Goal: Task Accomplishment & Management: Manage account settings

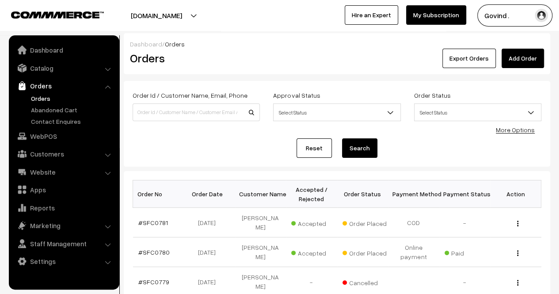
click at [43, 100] on link "Orders" at bounding box center [72, 98] width 87 height 9
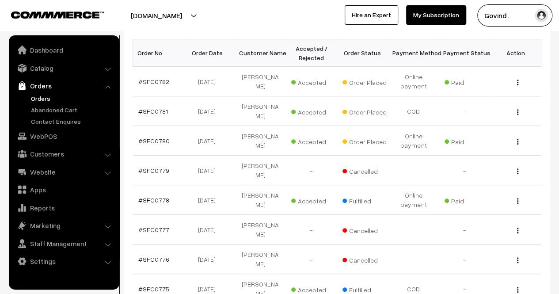
scroll to position [141, 0]
click at [517, 82] on img "button" at bounding box center [517, 82] width 1 height 6
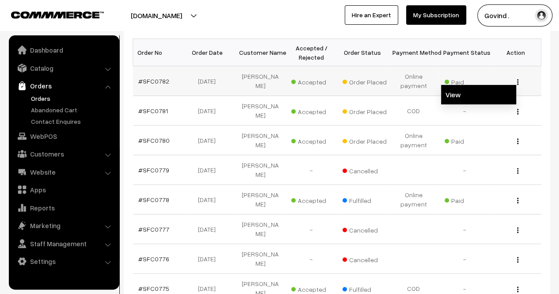
click at [488, 92] on link "View" at bounding box center [478, 94] width 75 height 19
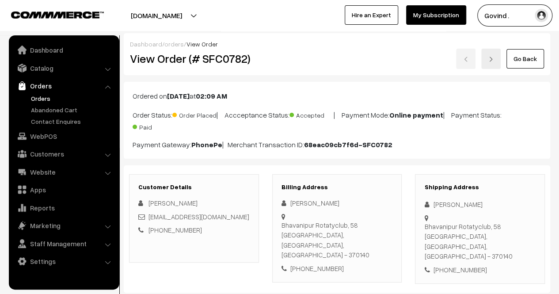
click at [558, 13] on html "Thank you for showing interest. Our team will call you shortly. Close [DOMAIN_N…" at bounding box center [279, 147] width 559 height 294
click at [530, 56] on link "Go Back" at bounding box center [525, 58] width 38 height 19
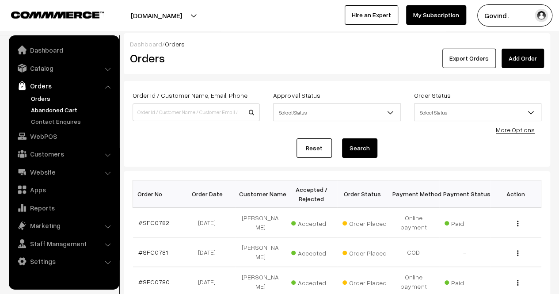
click at [64, 108] on link "Abandoned Cart" at bounding box center [72, 109] width 87 height 9
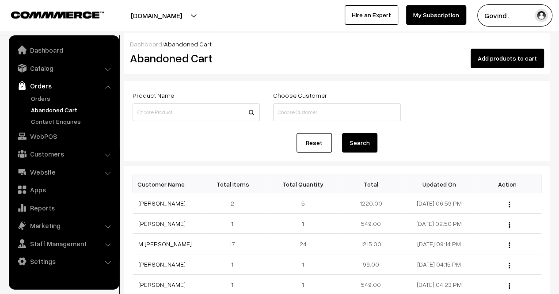
click at [473, 113] on div "Product Name Choose Customer" at bounding box center [337, 107] width 422 height 34
click at [38, 95] on link "Orders" at bounding box center [72, 98] width 87 height 9
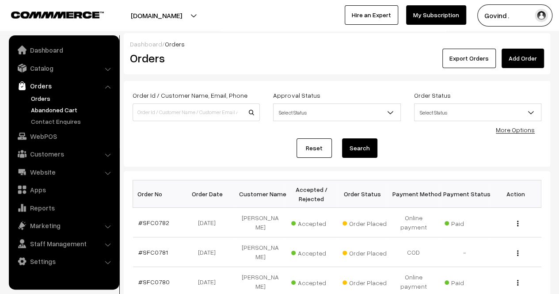
click at [64, 105] on link "Abandoned Cart" at bounding box center [72, 109] width 87 height 9
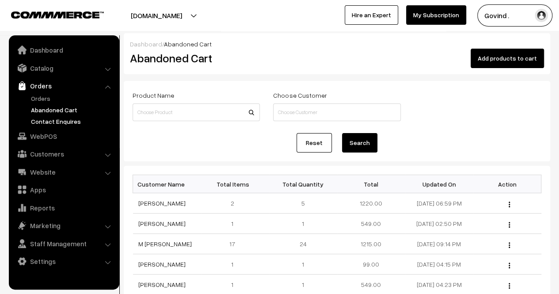
click at [60, 121] on link "Contact Enquires" at bounding box center [72, 121] width 87 height 9
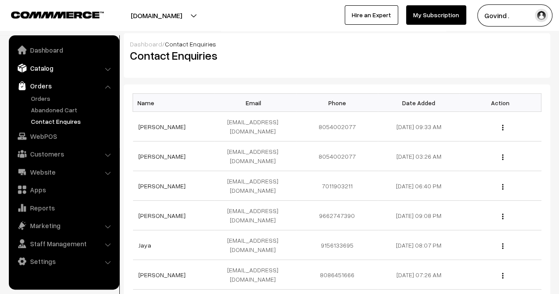
click at [46, 71] on link "Catalog" at bounding box center [63, 68] width 105 height 16
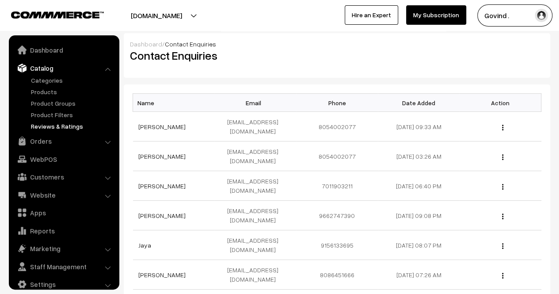
click at [56, 126] on link "Reviews & Ratings" at bounding box center [72, 126] width 87 height 9
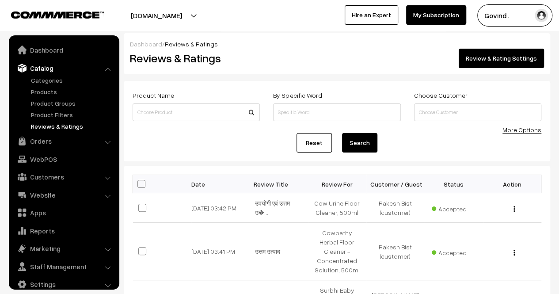
scroll to position [11, 0]
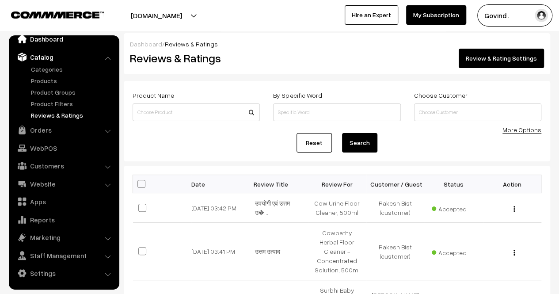
click at [43, 45] on link "Dashboard" at bounding box center [63, 39] width 105 height 16
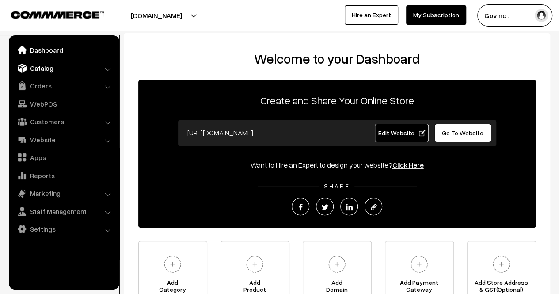
click at [53, 69] on link "Catalog" at bounding box center [63, 68] width 105 height 16
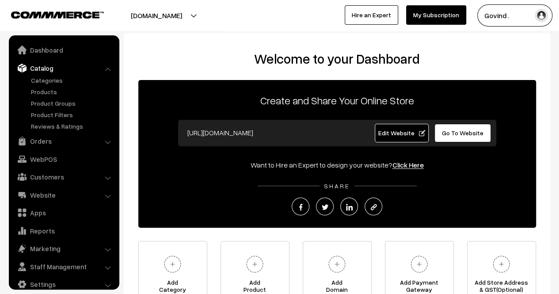
click at [42, 68] on link "Catalog" at bounding box center [63, 68] width 105 height 16
click at [73, 65] on link "Catalog" at bounding box center [63, 68] width 105 height 16
click at [54, 142] on link "Orders" at bounding box center [63, 141] width 105 height 16
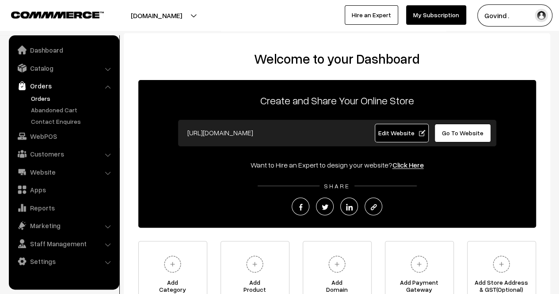
click at [38, 98] on link "Orders" at bounding box center [72, 98] width 87 height 9
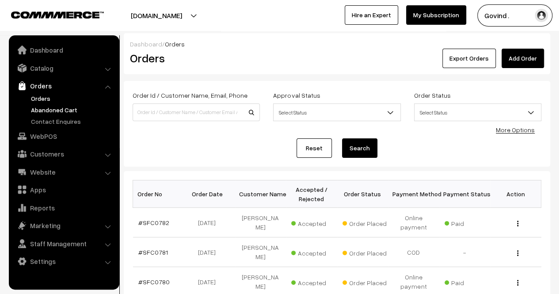
click at [53, 107] on link "Abandoned Cart" at bounding box center [72, 109] width 87 height 9
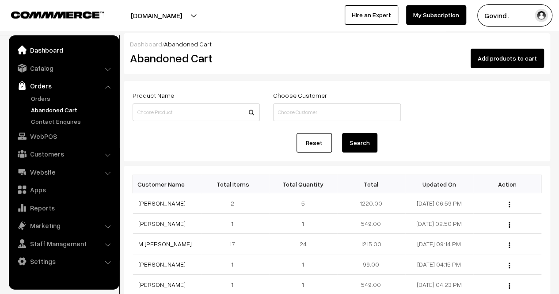
click at [47, 53] on link "Dashboard" at bounding box center [63, 50] width 105 height 16
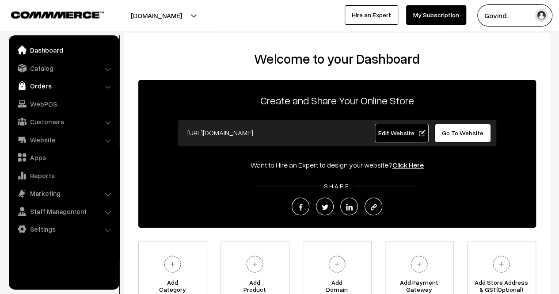
click at [46, 83] on link "Orders" at bounding box center [63, 86] width 105 height 16
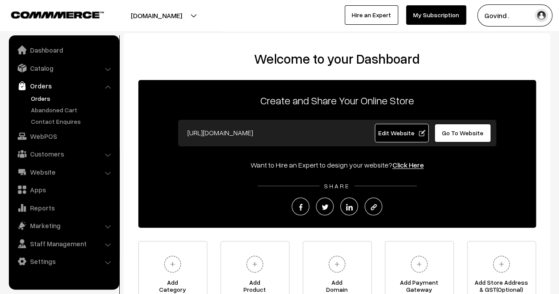
click at [42, 98] on link "Orders" at bounding box center [72, 98] width 87 height 9
